Goal: Find specific page/section: Find specific page/section

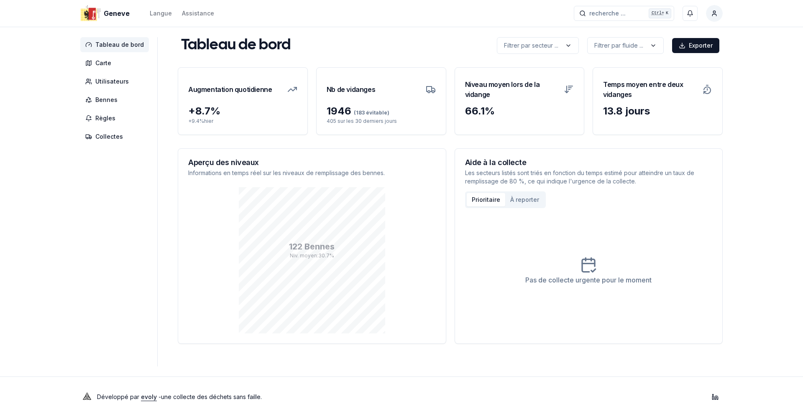
click at [412, 7] on div "Geneve Langue Assistance recherche ... recherche ... Ctrl+ K Farid El Hadj" at bounding box center [401, 13] width 669 height 27
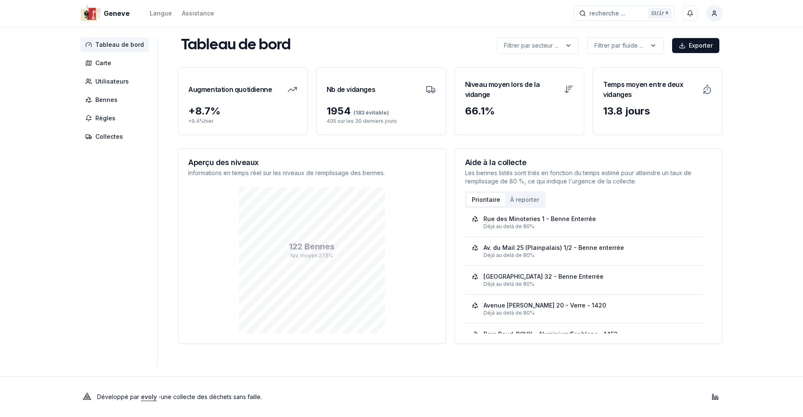
click at [68, 280] on div "Tableau de bord Carte Utilisateurs Bennes Règles Collectes Tableau de bord Filt…" at bounding box center [401, 202] width 669 height 330
click at [392, 212] on div "122 Bennes Niv. moyen : 27.5 %" at bounding box center [312, 260] width 248 height 146
